Goal: Task Accomplishment & Management: Complete application form

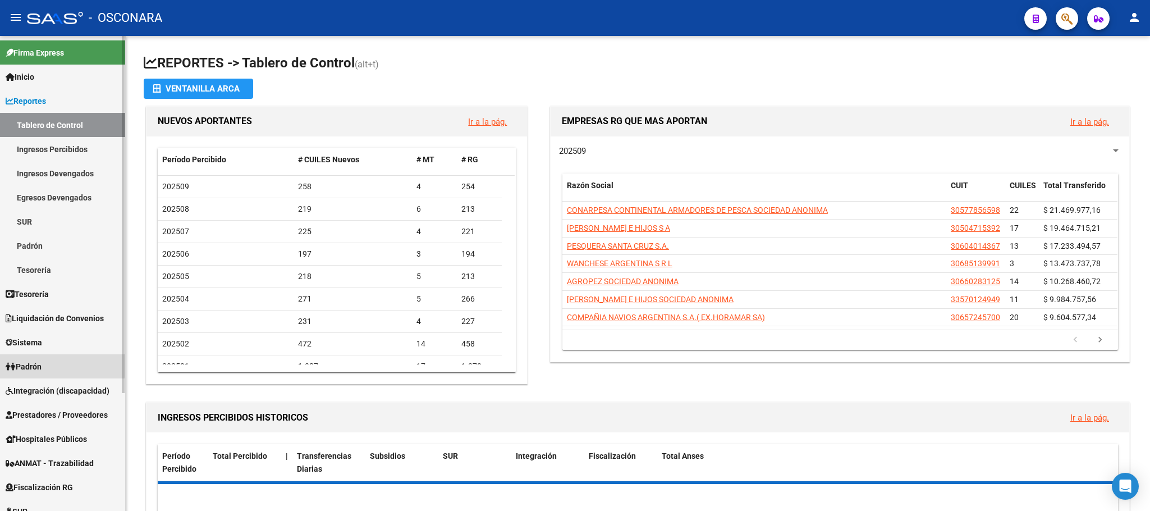
click at [42, 363] on span "Padrón" at bounding box center [24, 366] width 36 height 12
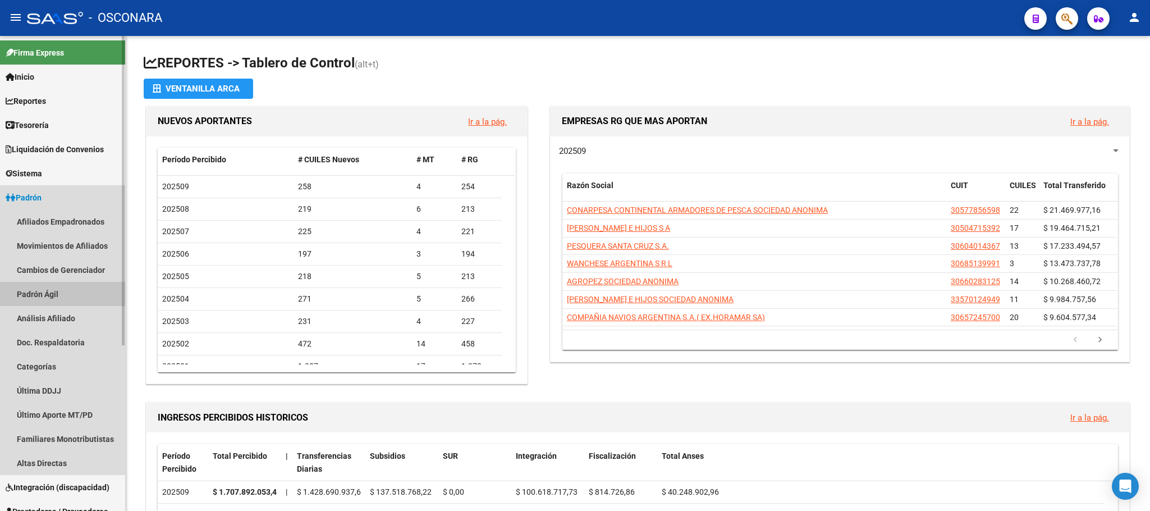
click at [58, 290] on link "Padrón Ágil" at bounding box center [62, 294] width 125 height 24
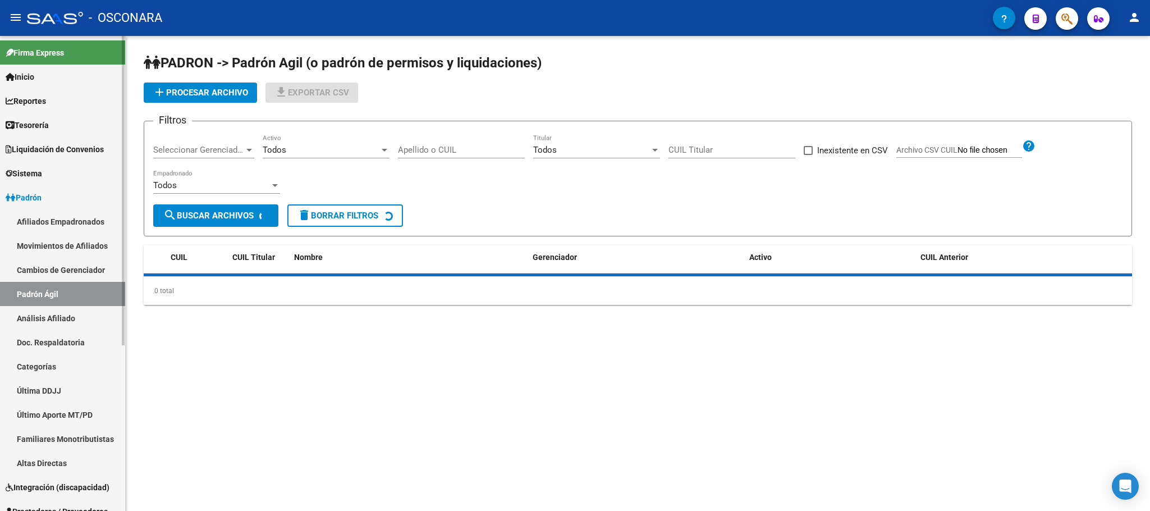
click at [68, 314] on link "Análisis Afiliado" at bounding box center [62, 318] width 125 height 24
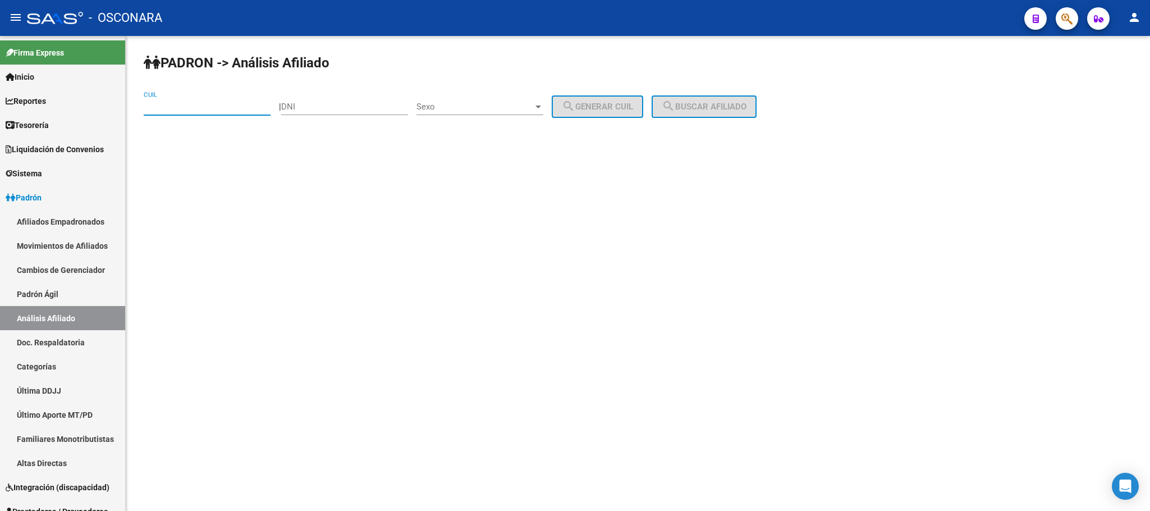
click at [167, 110] on input "CUIL" at bounding box center [207, 107] width 127 height 10
paste input "20-31320083-4"
type input "20-31320083-4"
click at [719, 113] on button "search Buscar afiliado" at bounding box center [704, 106] width 105 height 22
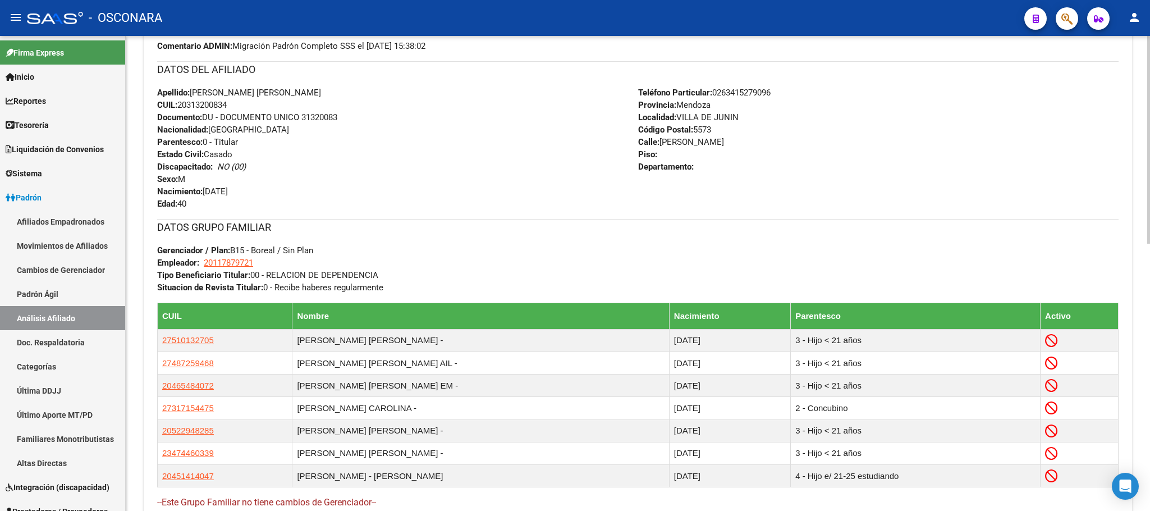
scroll to position [609, 0]
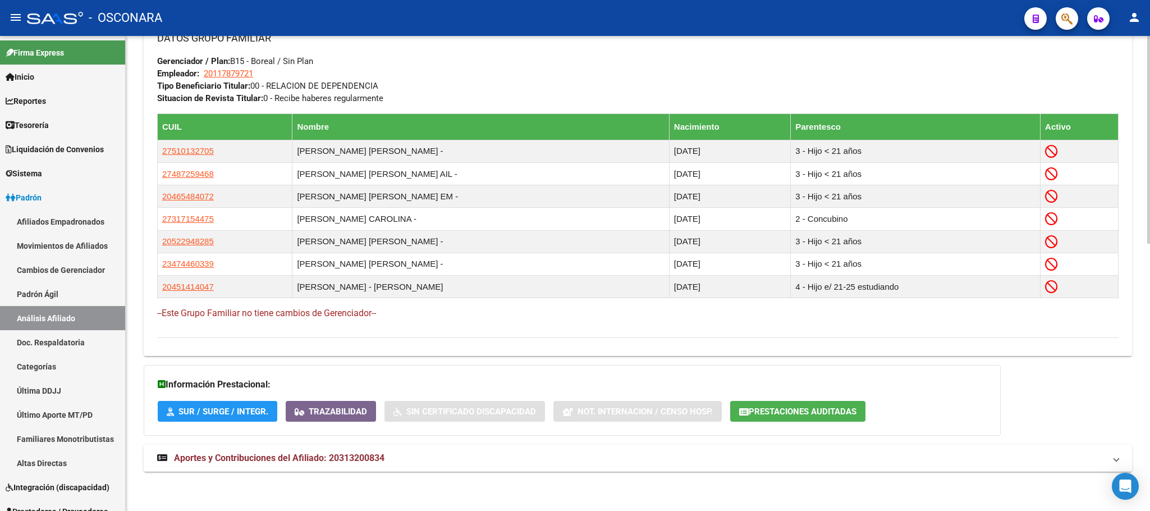
click at [322, 461] on span "Aportes y Contribuciones del Afiliado: 20313200834" at bounding box center [279, 458] width 211 height 11
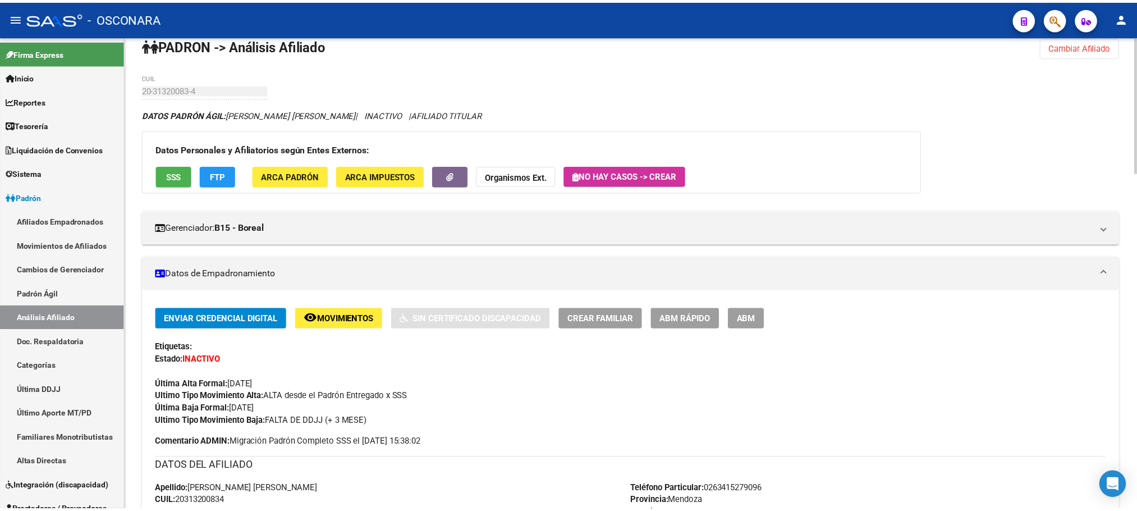
scroll to position [0, 0]
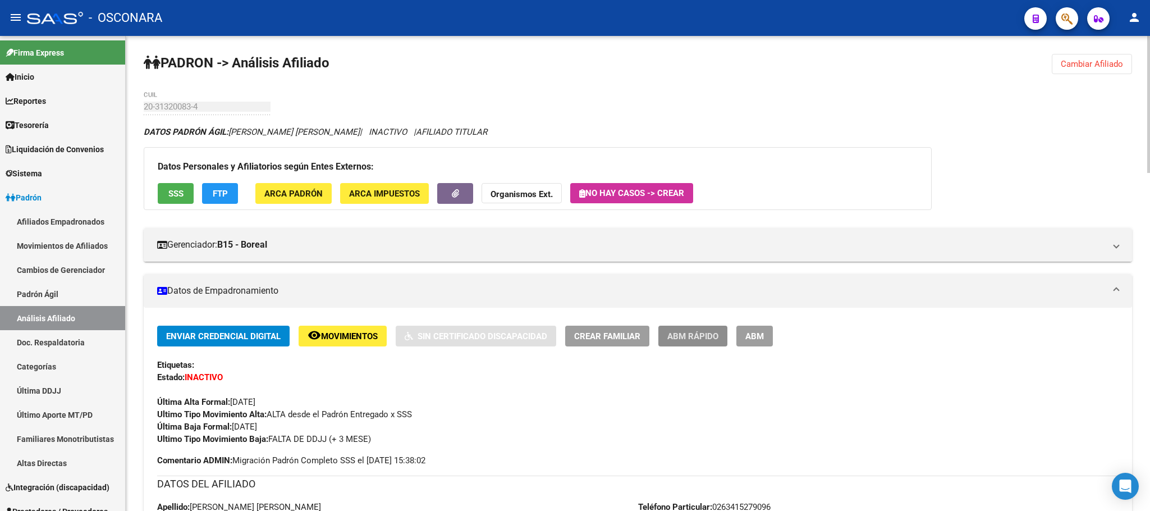
click at [719, 337] on button "ABM Rápido" at bounding box center [693, 336] width 69 height 21
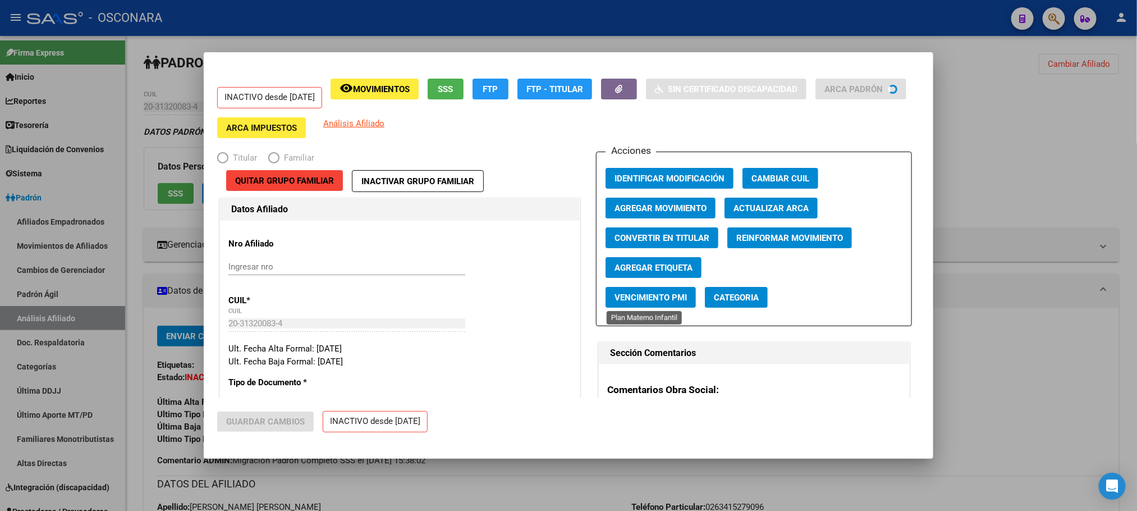
radio input "true"
type input "20-11787972-1"
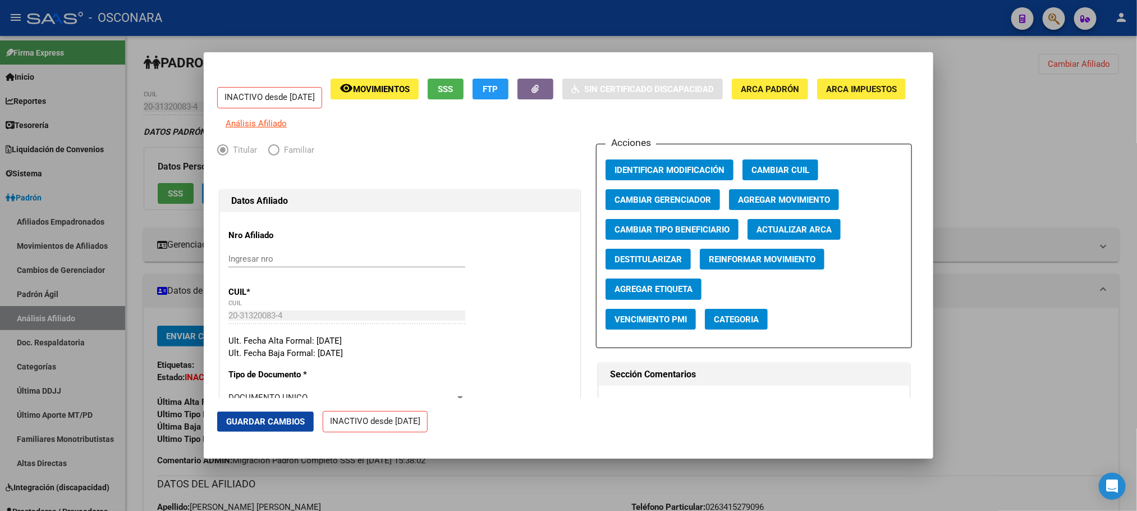
click at [454, 88] on span "SSS" at bounding box center [445, 89] width 15 height 10
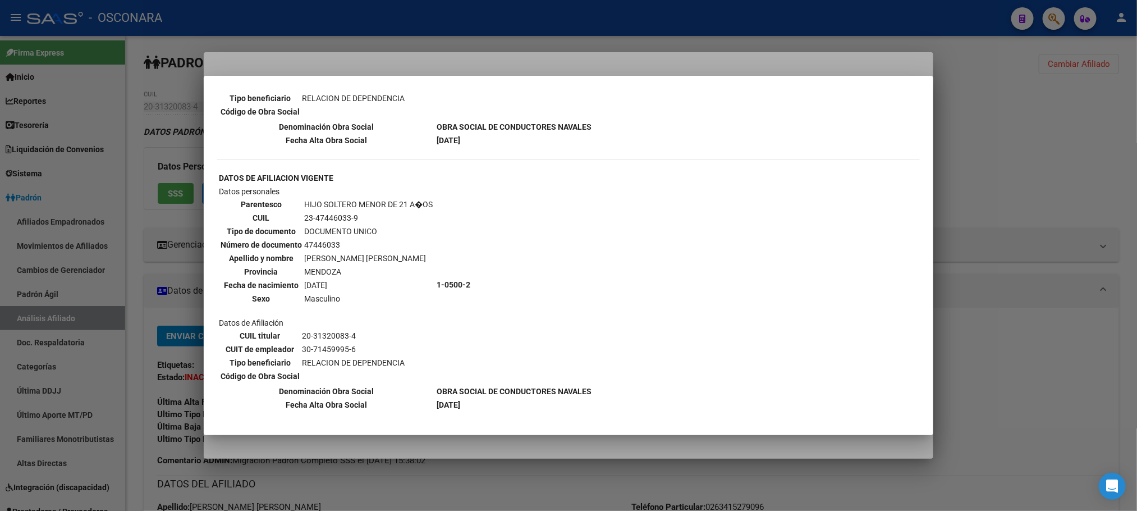
scroll to position [1179, 0]
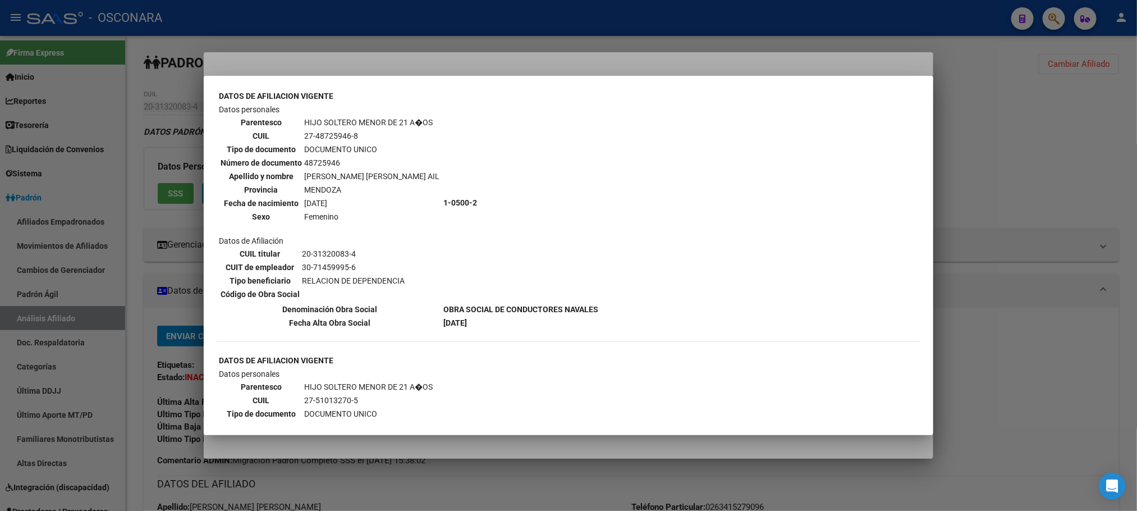
click at [605, 477] on div at bounding box center [568, 255] width 1137 height 511
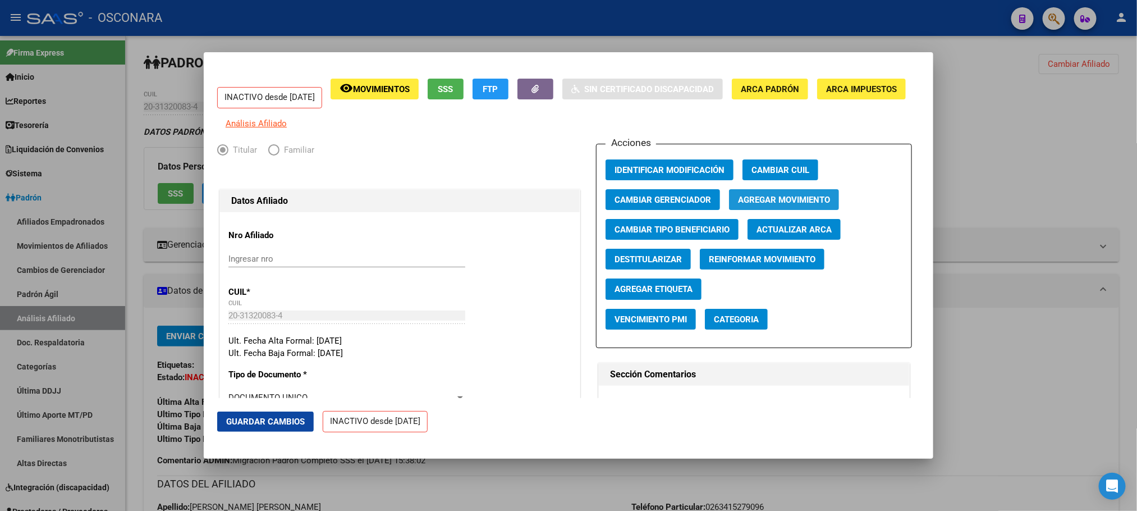
click at [743, 203] on span "Agregar Movimiento" at bounding box center [784, 200] width 92 height 10
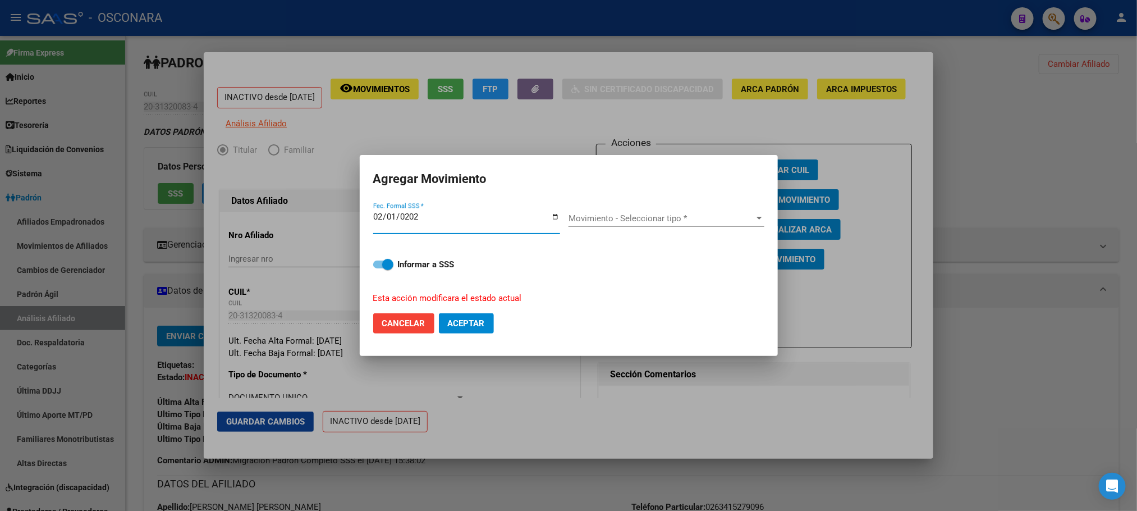
type input "[DATE]"
click at [715, 221] on span "Movimiento - Seleccionar tipo *" at bounding box center [662, 218] width 186 height 10
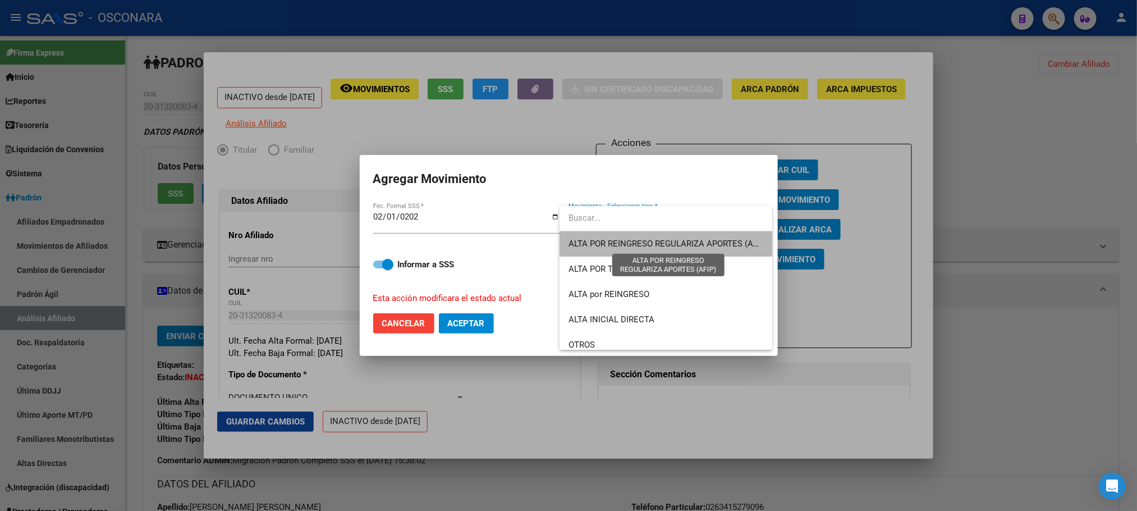
click at [681, 244] on span "ALTA POR REINGRESO REGULARIZA APORTES (AFIP)" at bounding box center [668, 244] width 199 height 10
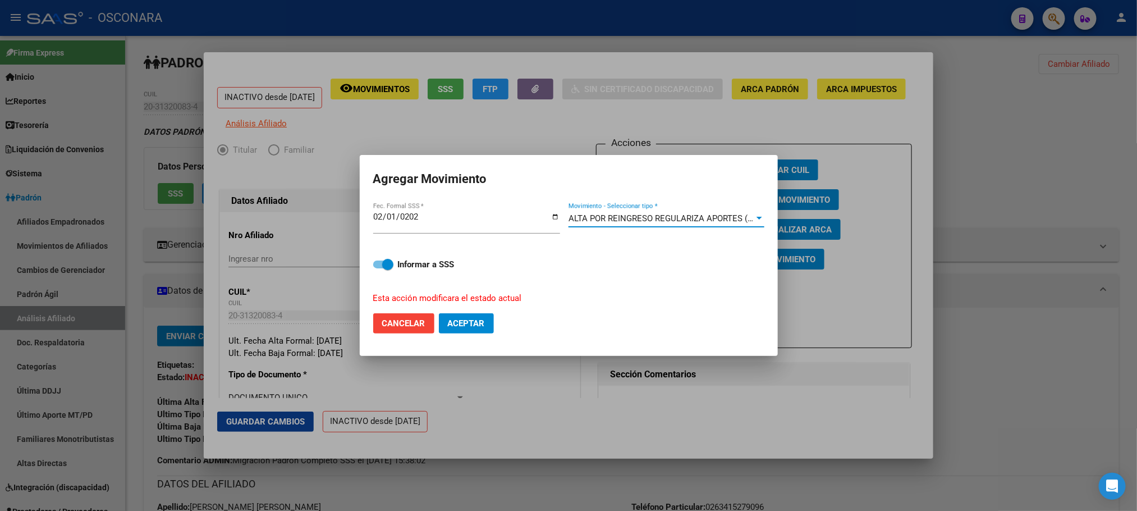
click at [380, 266] on span at bounding box center [383, 265] width 20 height 8
click at [379, 268] on input "Informar a SSS" at bounding box center [378, 268] width 1 height 1
checkbox input "false"
click at [477, 327] on span "Aceptar" at bounding box center [466, 323] width 37 height 10
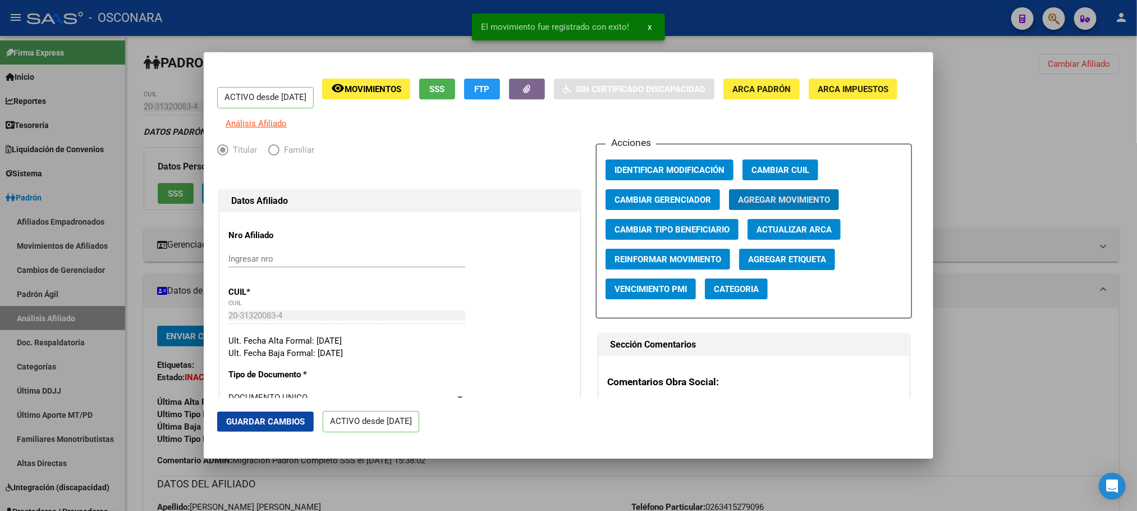
click at [268, 418] on span "Guardar Cambios" at bounding box center [265, 422] width 79 height 10
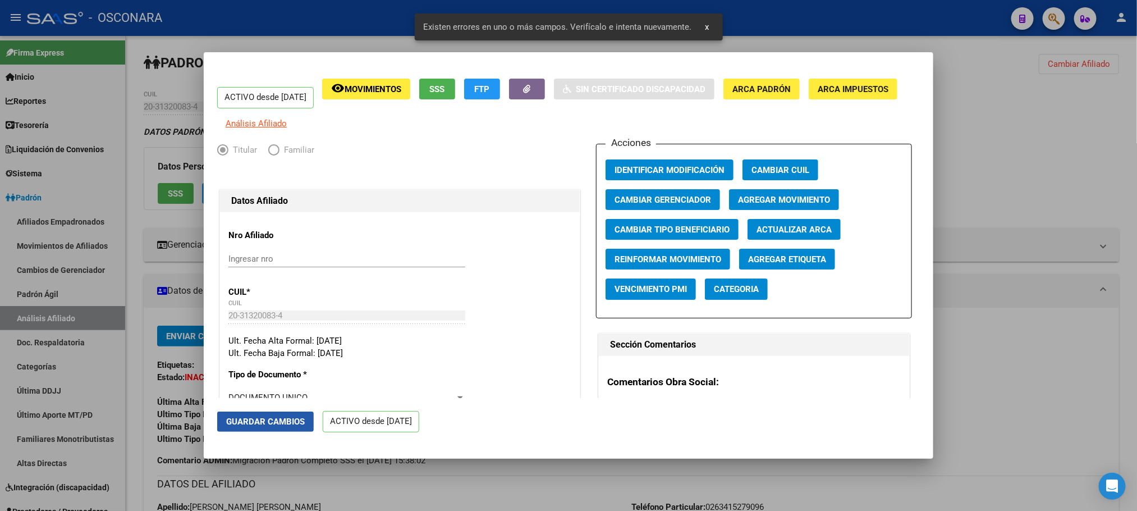
click at [302, 419] on span "Guardar Cambios" at bounding box center [265, 422] width 79 height 10
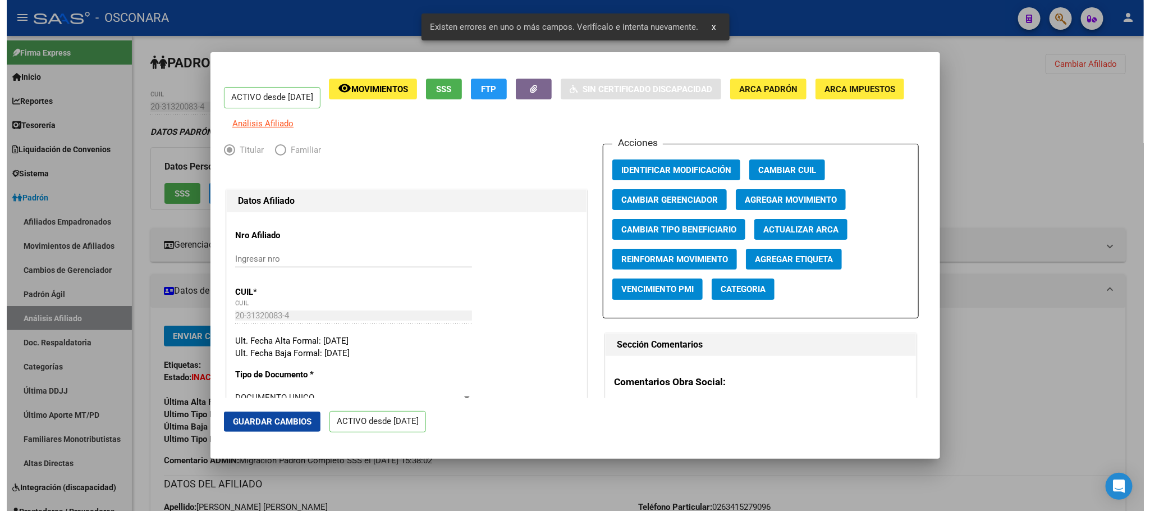
scroll to position [253, 0]
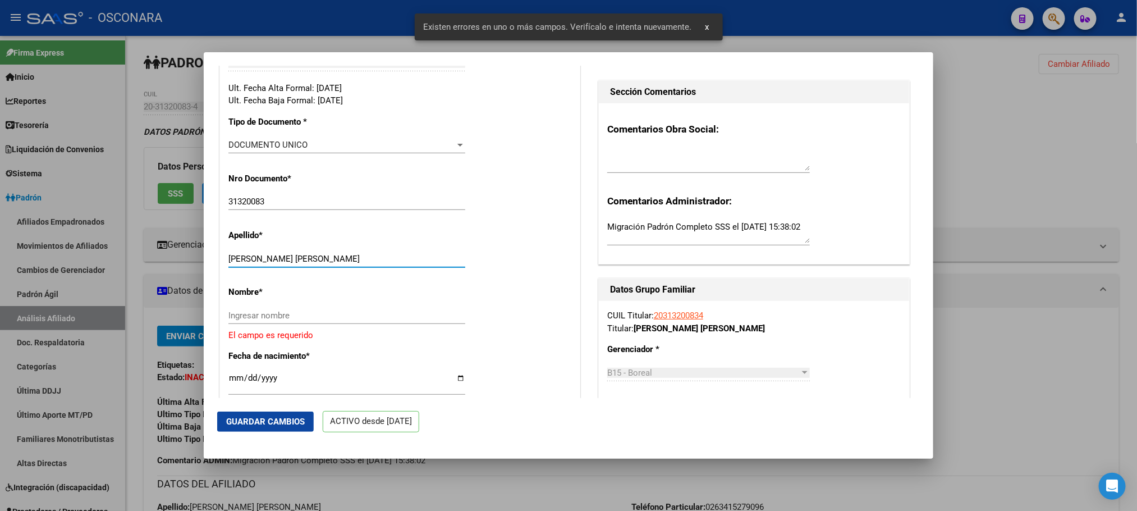
drag, startPoint x: 278, startPoint y: 266, endPoint x: 363, endPoint y: 268, distance: 84.8
click at [363, 264] on input "[PERSON_NAME] [PERSON_NAME]" at bounding box center [347, 259] width 237 height 10
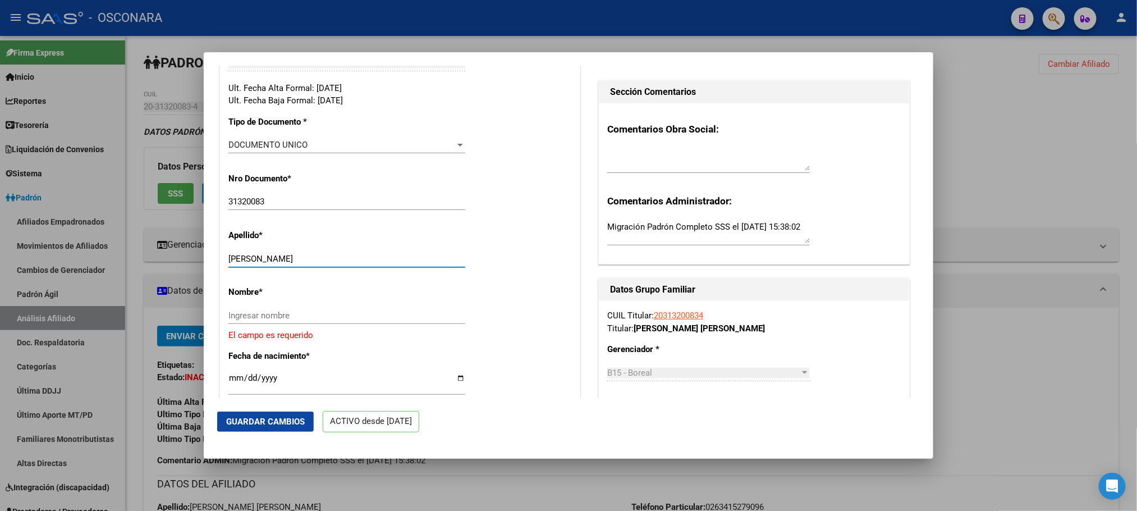
type input "[PERSON_NAME]"
paste input "[PERSON_NAME] [PERSON_NAME]"
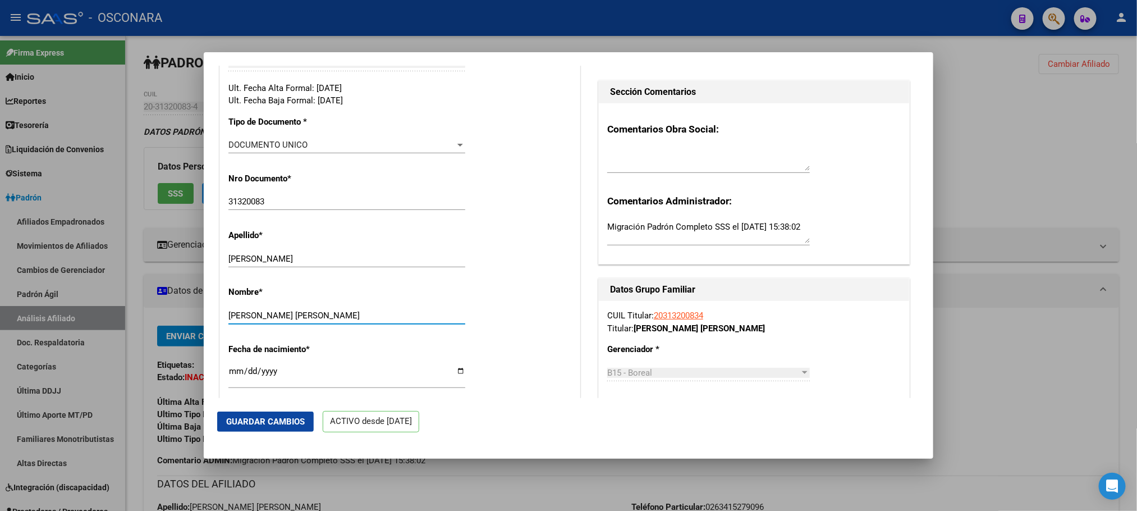
type input "[PERSON_NAME] [PERSON_NAME]"
click at [287, 419] on span "Guardar Cambios" at bounding box center [265, 422] width 79 height 10
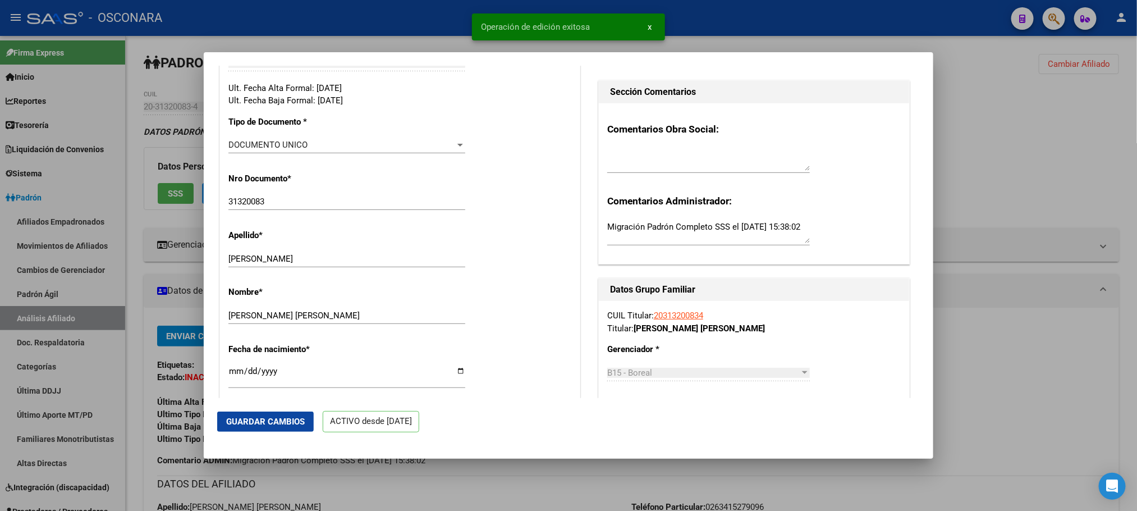
click at [657, 482] on div at bounding box center [568, 255] width 1137 height 511
